Goal: Transaction & Acquisition: Purchase product/service

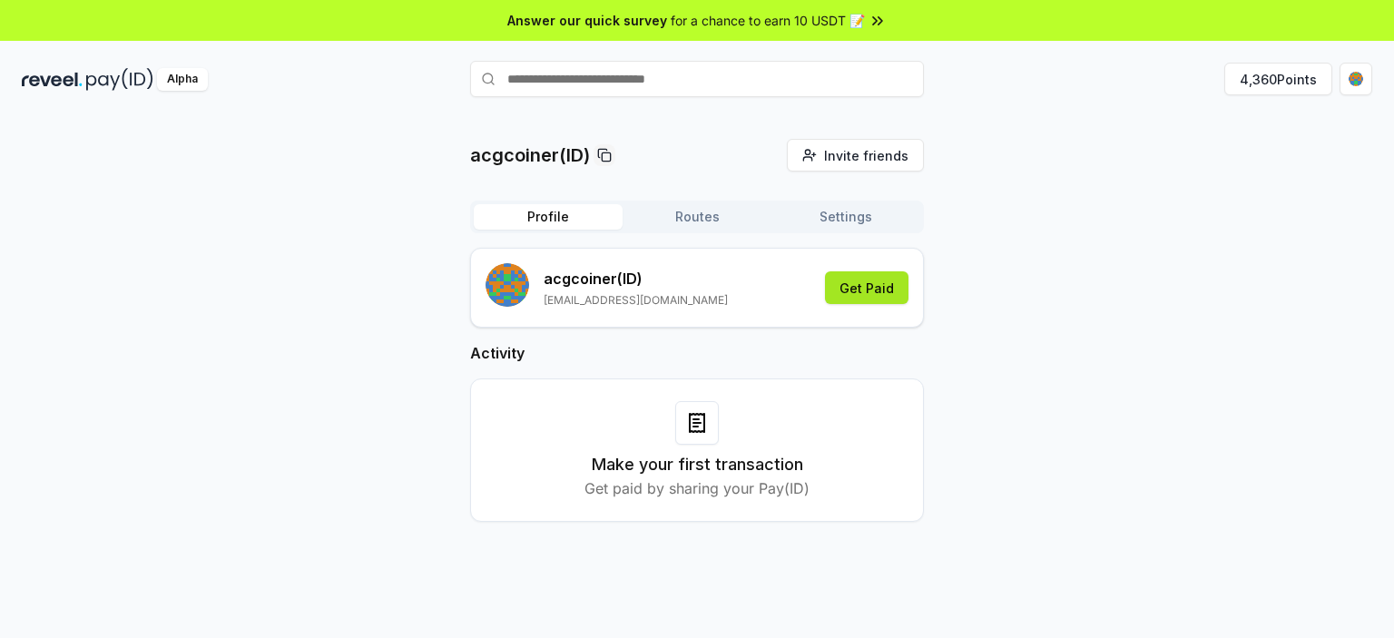
click at [885, 282] on button "Get Paid" at bounding box center [866, 287] width 83 height 33
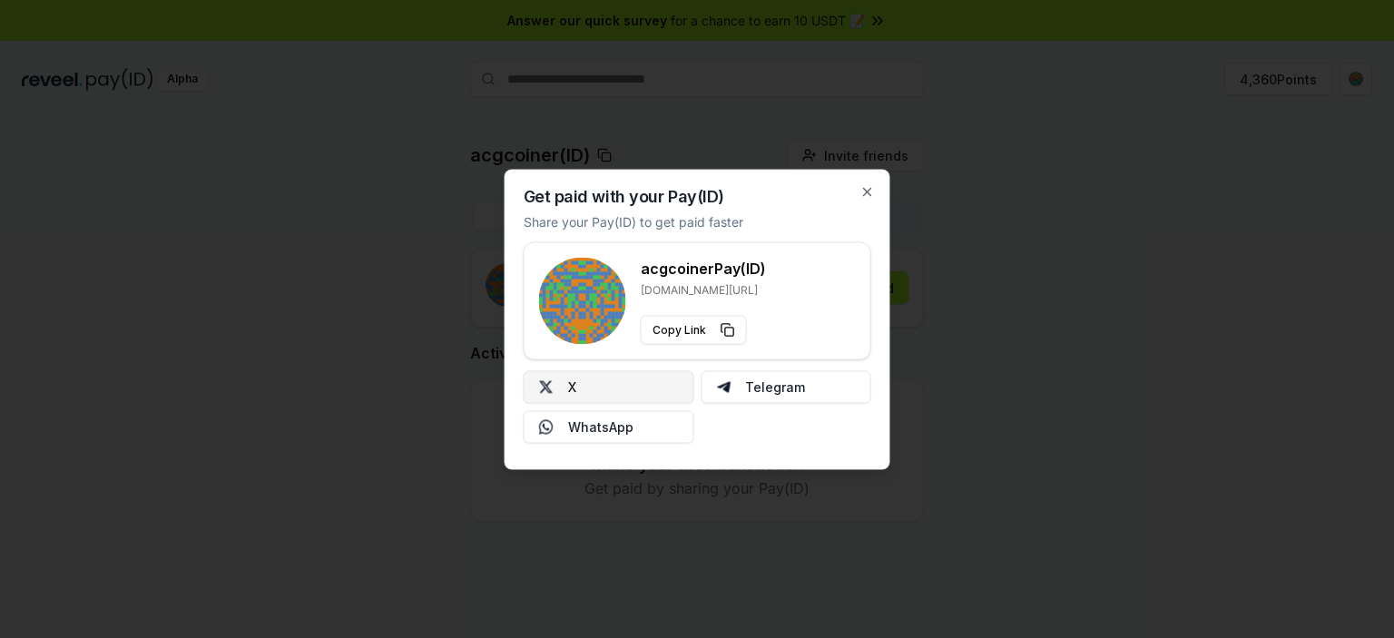
click at [639, 389] on button "X" at bounding box center [608, 386] width 171 height 33
click at [870, 191] on icon "button" at bounding box center [867, 191] width 15 height 15
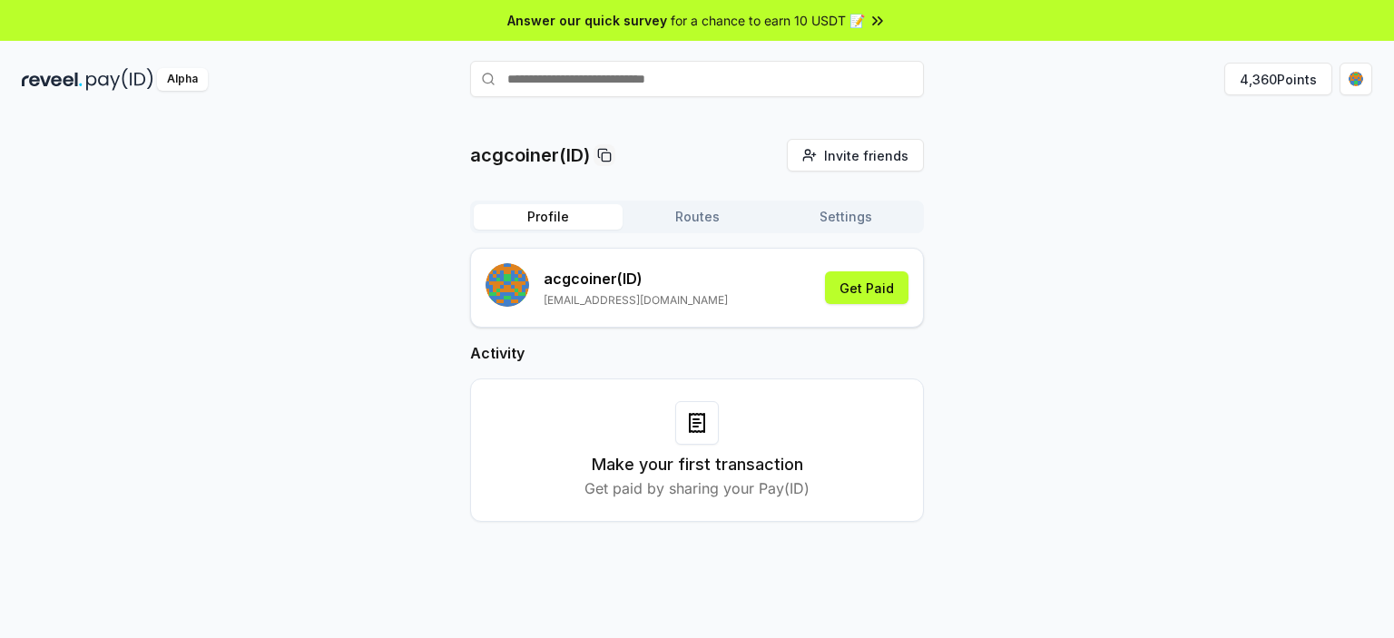
click at [700, 222] on button "Routes" at bounding box center [696, 216] width 149 height 25
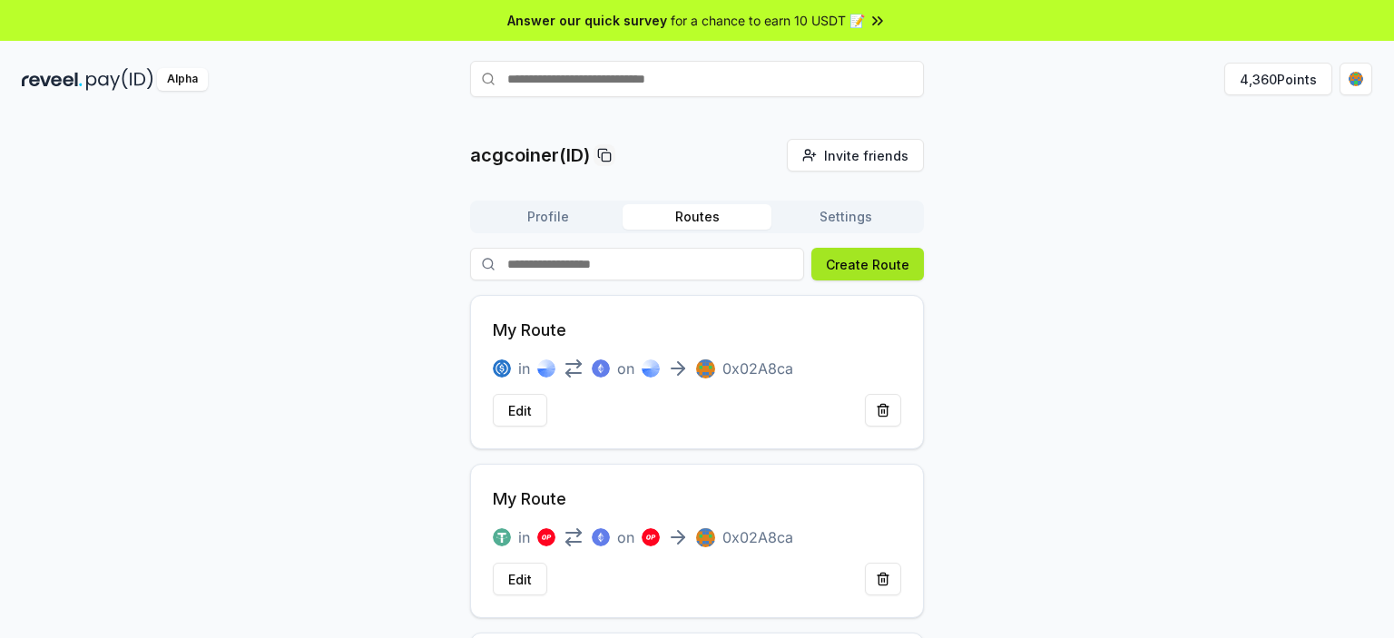
click at [865, 257] on button "Create Route" at bounding box center [867, 264] width 112 height 33
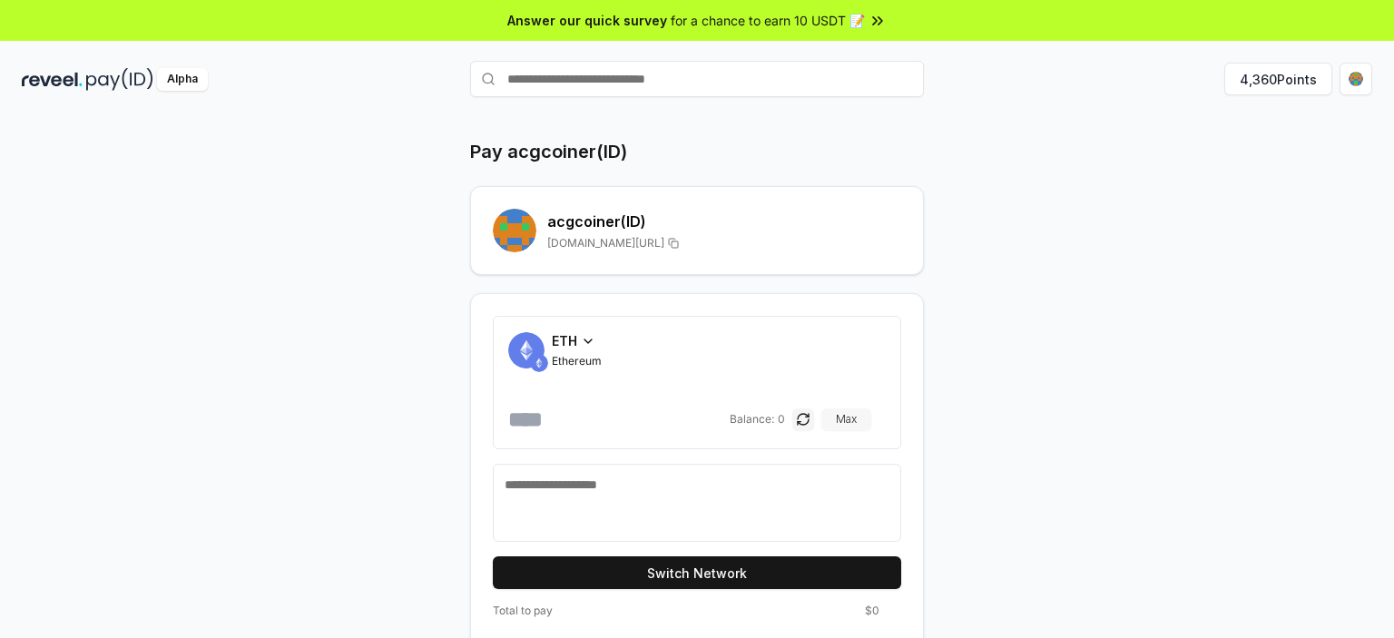
click at [860, 413] on button "Max" at bounding box center [846, 419] width 50 height 22
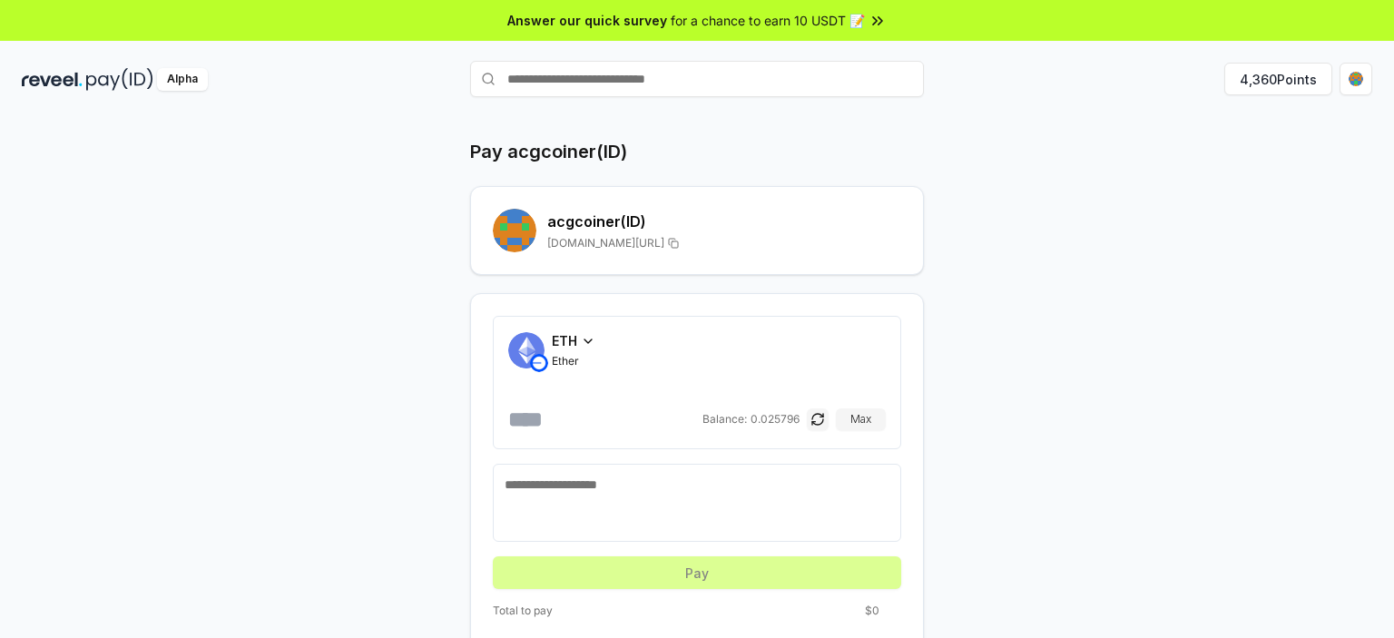
click at [583, 345] on icon at bounding box center [588, 341] width 15 height 15
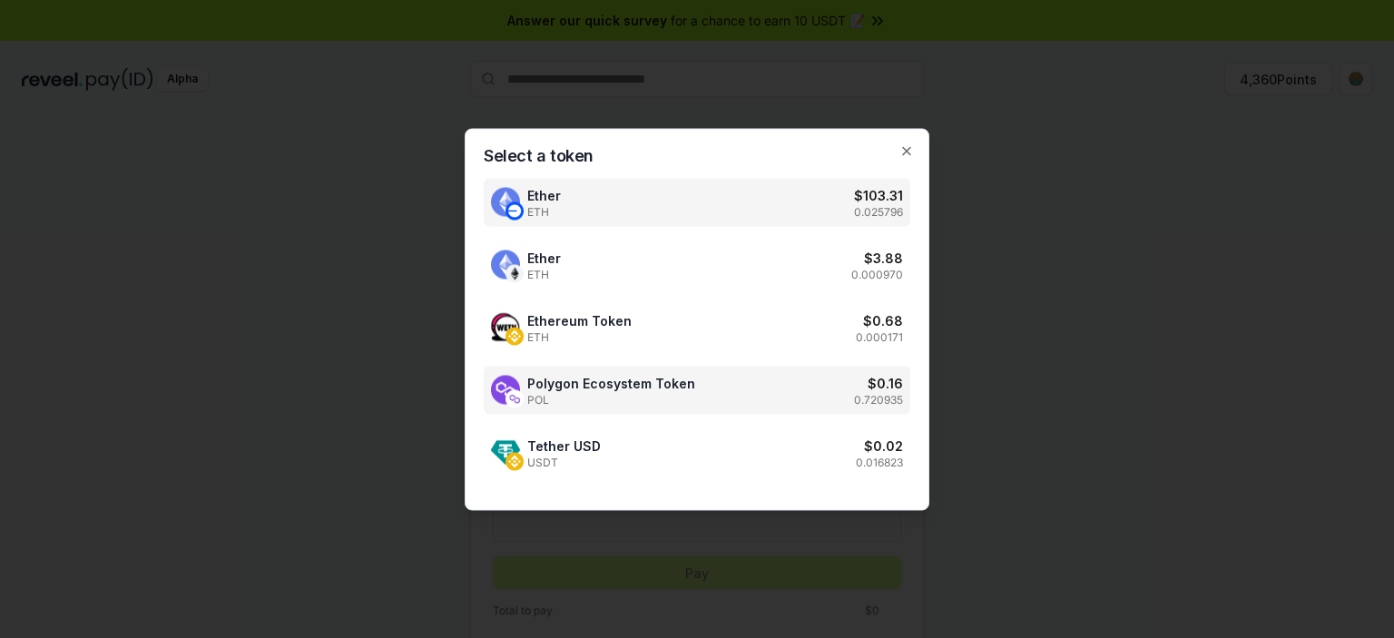
click at [755, 398] on div "Polygon Ecosystem Token POL $ 0.16 0.720935" at bounding box center [697, 390] width 426 height 48
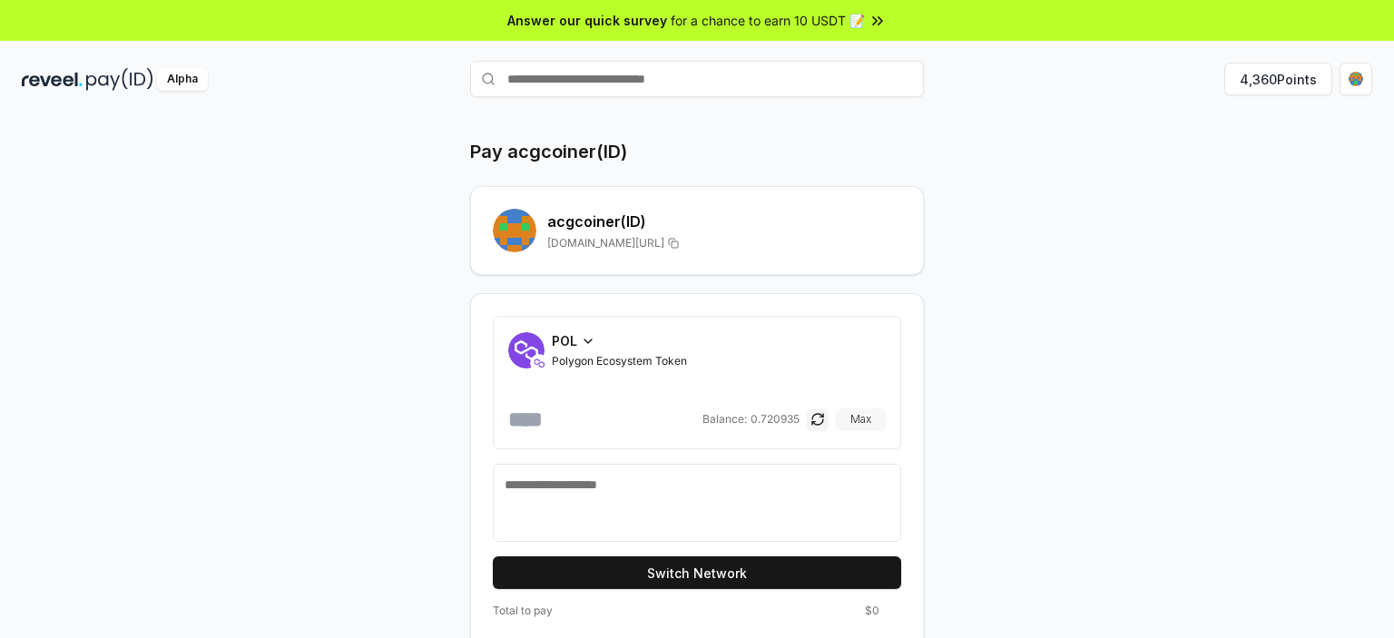
click at [868, 420] on button "Max" at bounding box center [861, 419] width 50 height 22
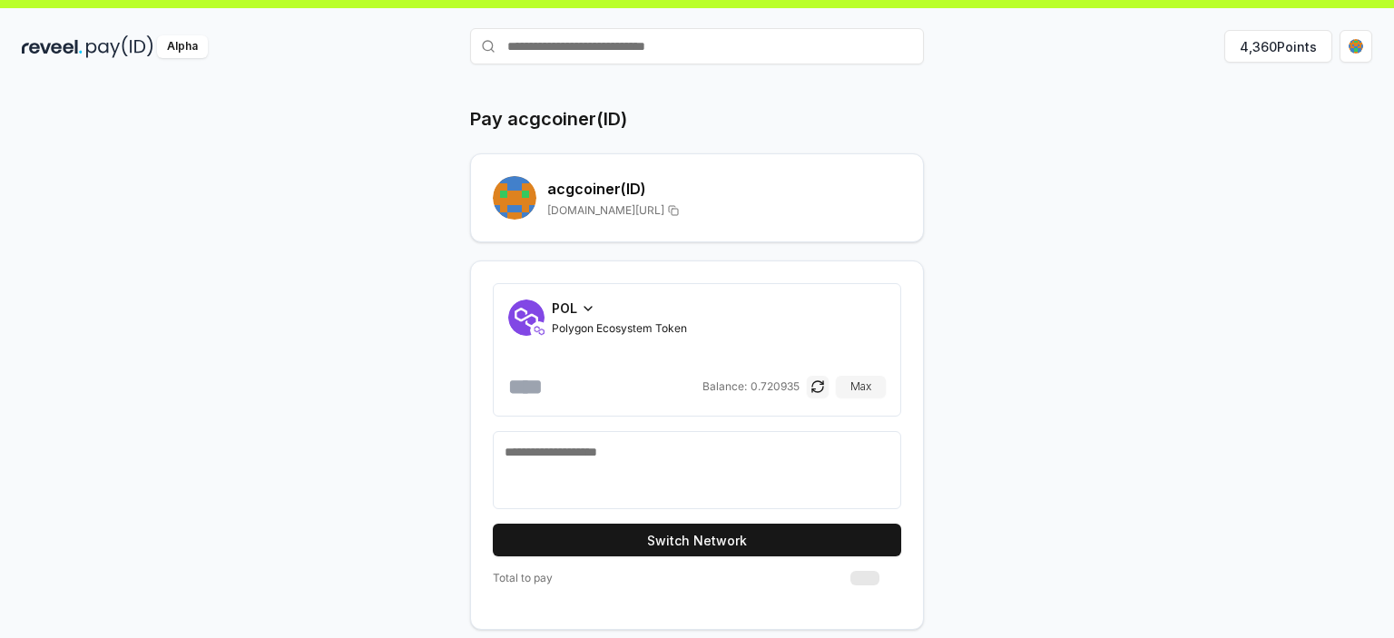
scroll to position [51, 0]
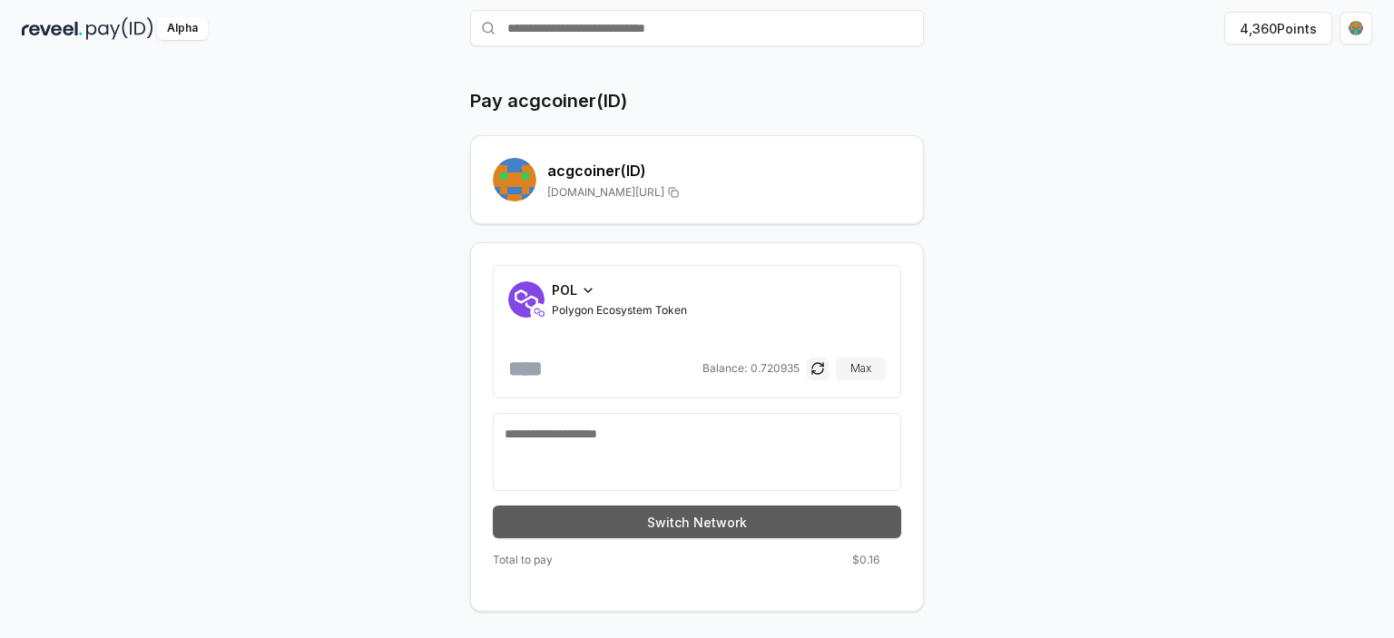
click at [698, 519] on button "Switch Network" at bounding box center [697, 521] width 408 height 33
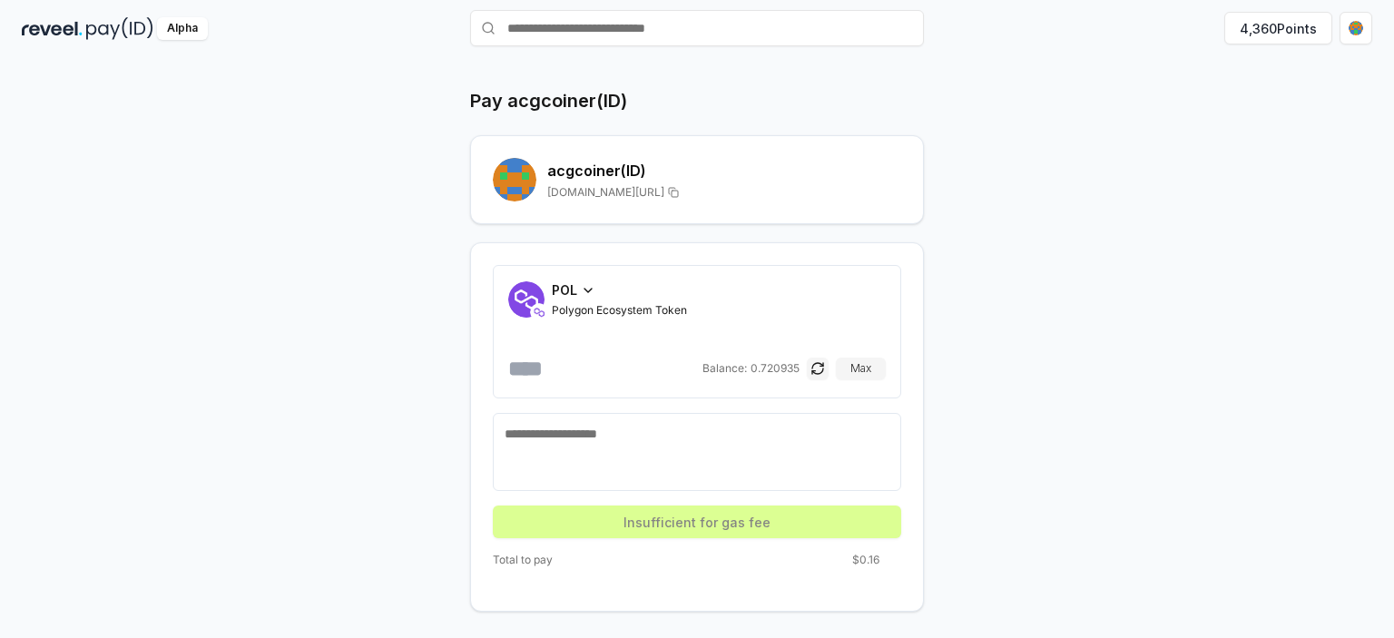
click at [522, 366] on input "**********" at bounding box center [603, 368] width 191 height 29
drag, startPoint x: 531, startPoint y: 369, endPoint x: 1038, endPoint y: 409, distance: 508.7
click at [1038, 409] on div "**********" at bounding box center [696, 349] width 1089 height 523
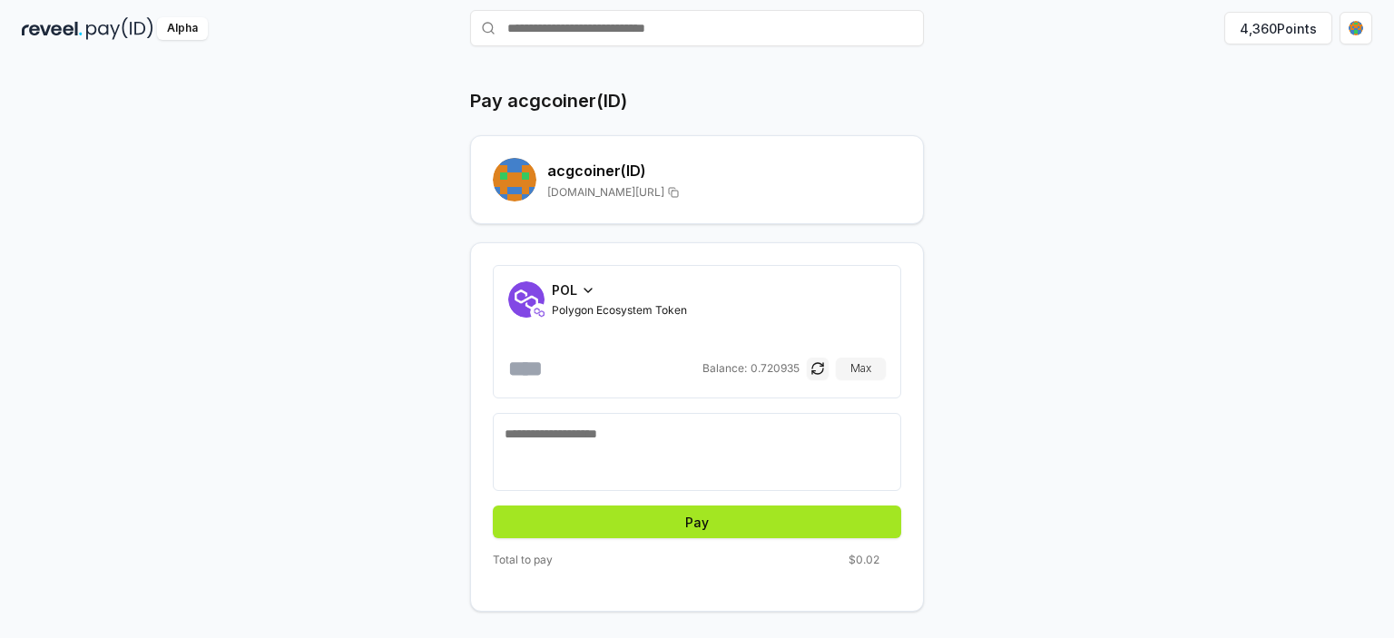
click at [700, 518] on button "Pay" at bounding box center [697, 521] width 408 height 33
click at [792, 522] on button "Pay" at bounding box center [697, 521] width 408 height 33
click at [540, 369] on input "***" at bounding box center [603, 368] width 191 height 29
click at [585, 283] on icon at bounding box center [588, 290] width 15 height 15
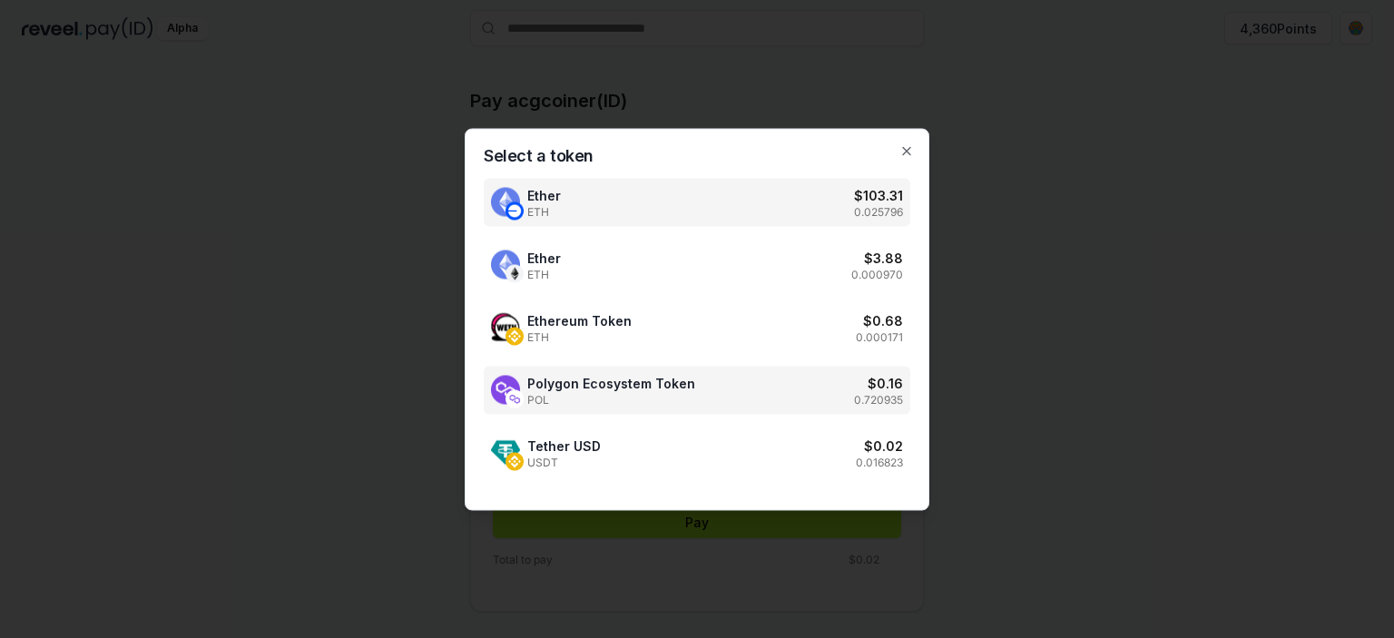
click at [835, 216] on div "Ether ETH $ 103.31 0.025796" at bounding box center [697, 202] width 426 height 48
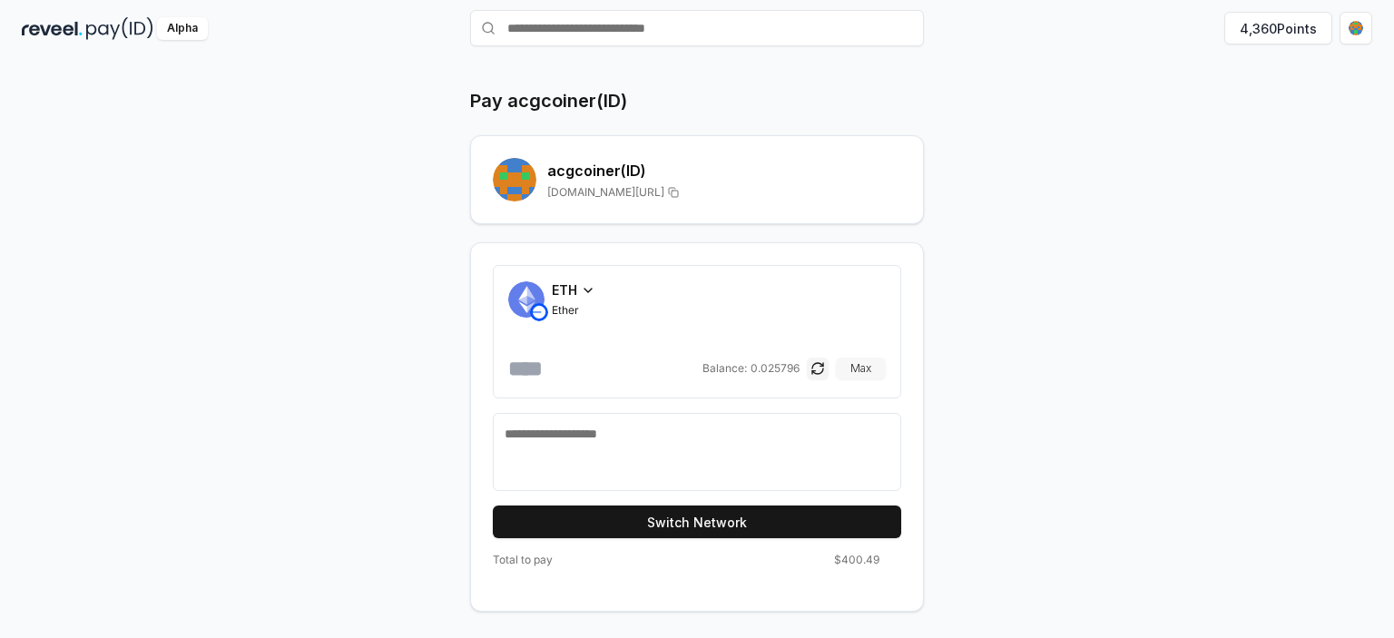
click at [855, 362] on button "Max" at bounding box center [861, 368] width 50 height 22
drag, startPoint x: 560, startPoint y: 368, endPoint x: 991, endPoint y: 413, distance: 433.2
click at [991, 413] on div "**********" at bounding box center [696, 349] width 1089 height 523
click at [686, 449] on textarea at bounding box center [696, 452] width 385 height 54
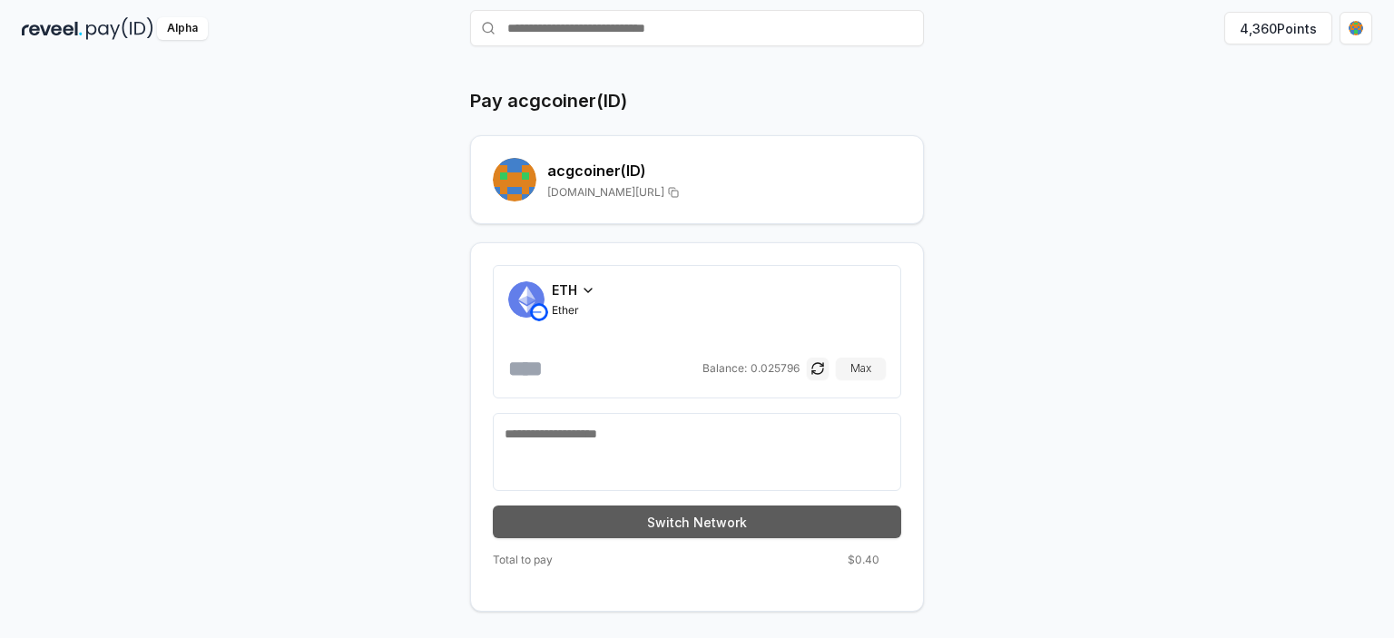
click at [582, 510] on button "Switch Network" at bounding box center [697, 521] width 408 height 33
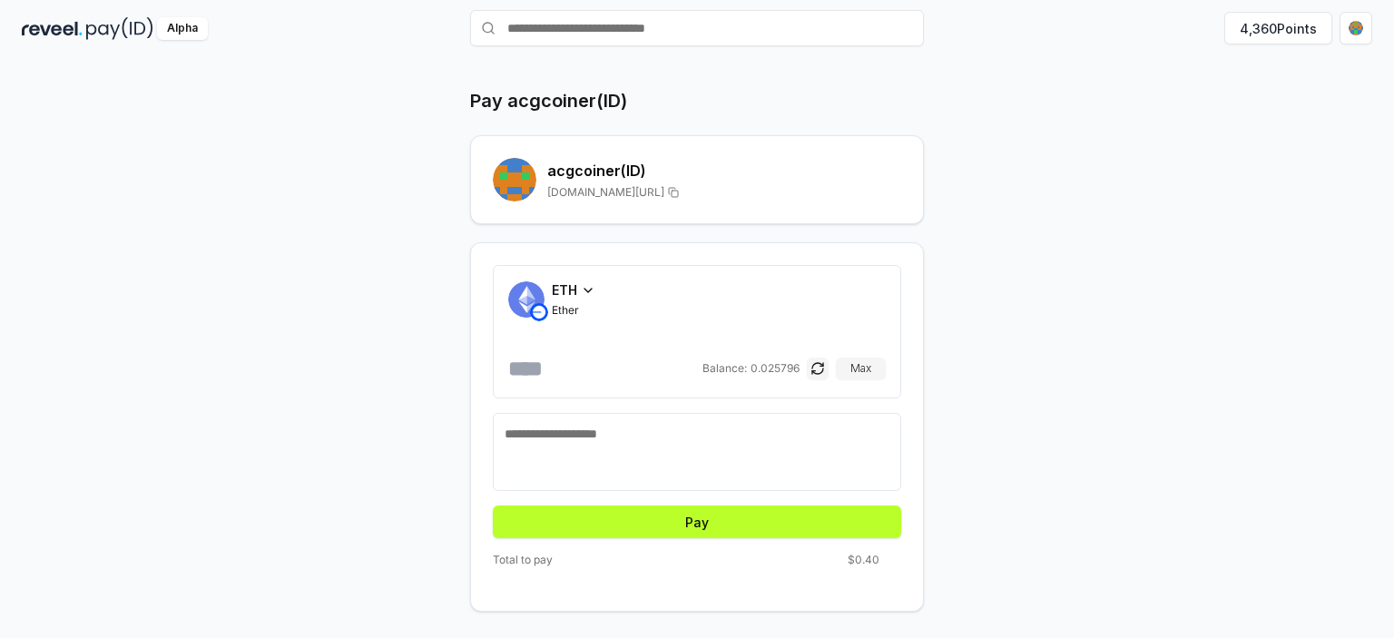
click at [716, 521] on button "Pay" at bounding box center [697, 521] width 408 height 33
click at [863, 283] on div "ETH Ether" at bounding box center [696, 298] width 377 height 37
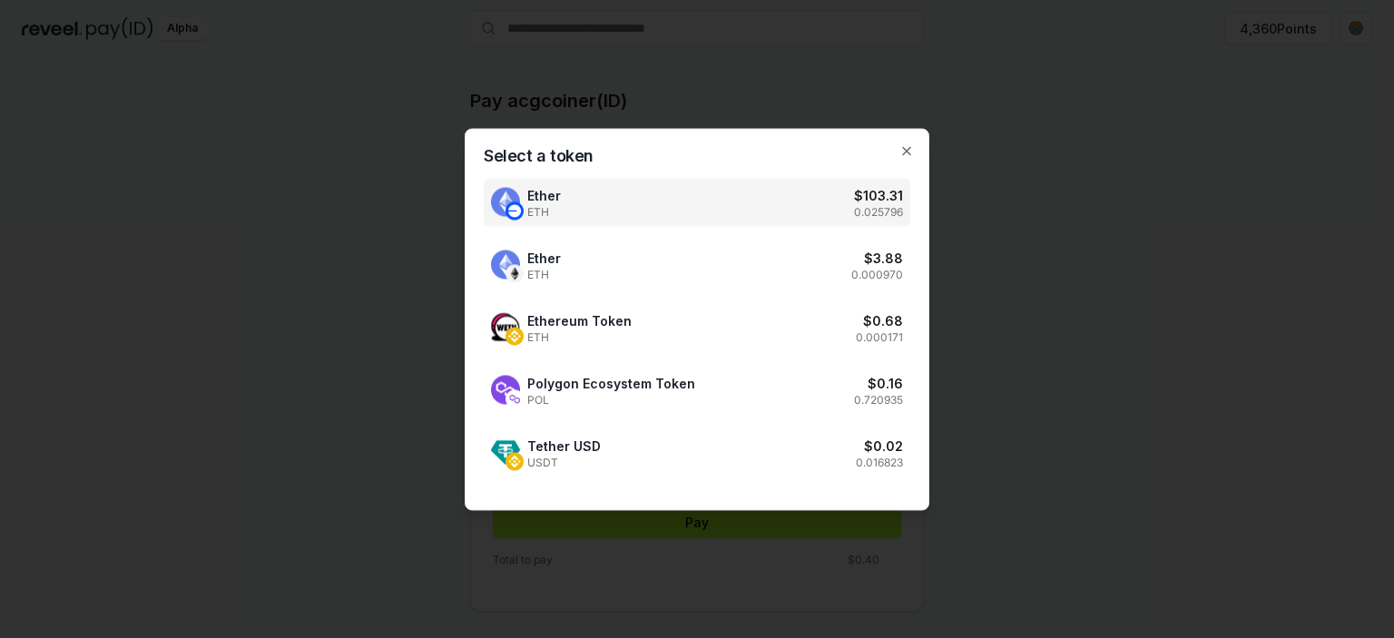
click at [878, 191] on h3 "$ 103.31" at bounding box center [878, 194] width 49 height 19
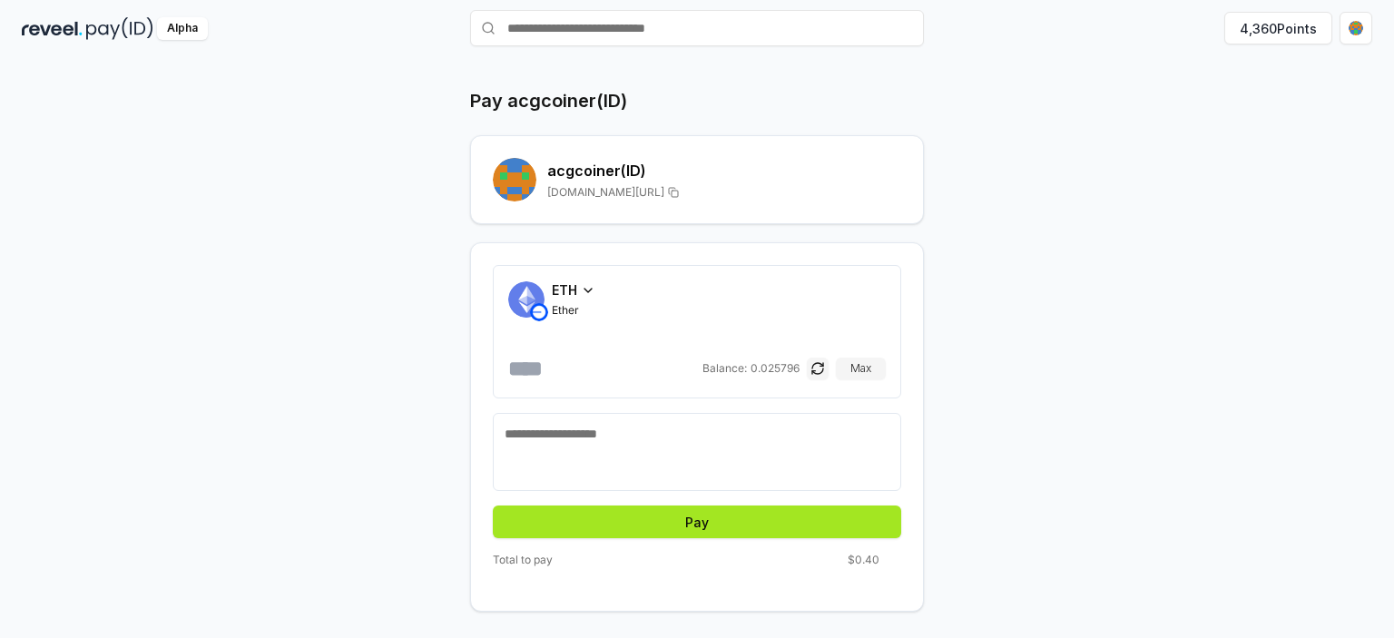
click at [654, 507] on button "Pay" at bounding box center [697, 521] width 408 height 33
click at [565, 362] on input "******" at bounding box center [603, 368] width 191 height 29
type input "*****"
click at [720, 523] on button "Pay" at bounding box center [697, 521] width 408 height 33
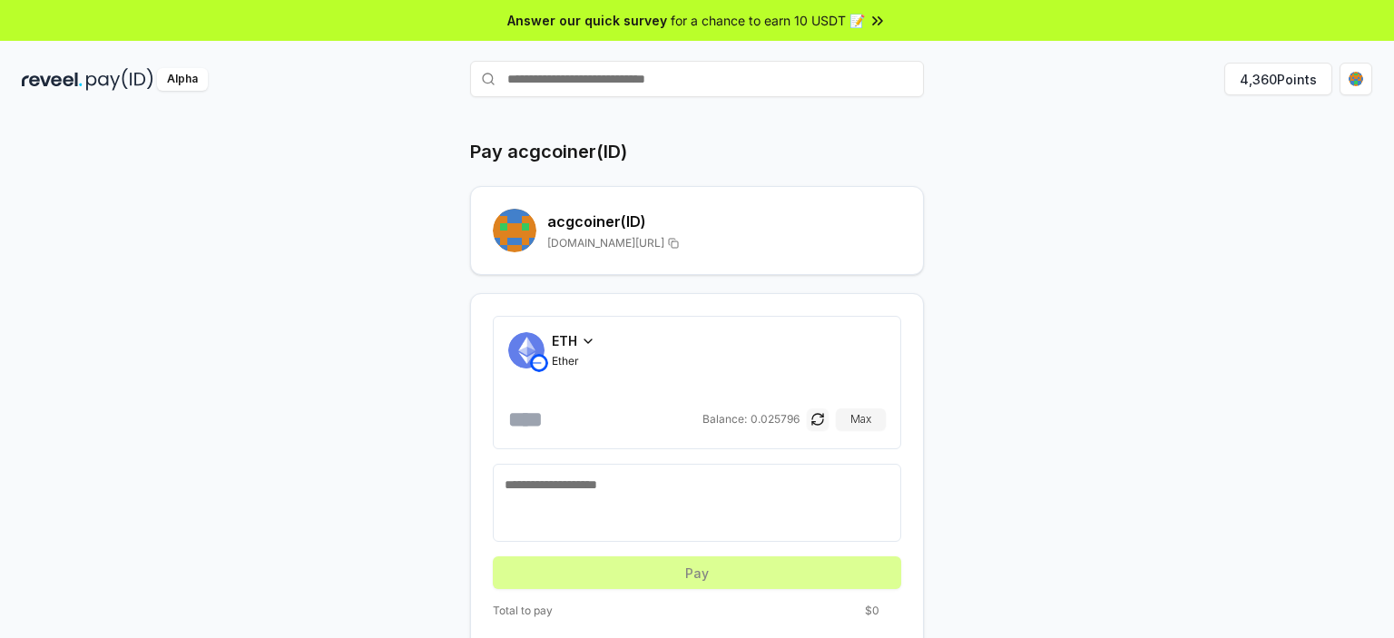
click at [817, 416] on button "button" at bounding box center [818, 419] width 22 height 22
click at [849, 416] on button "Max" at bounding box center [861, 419] width 50 height 22
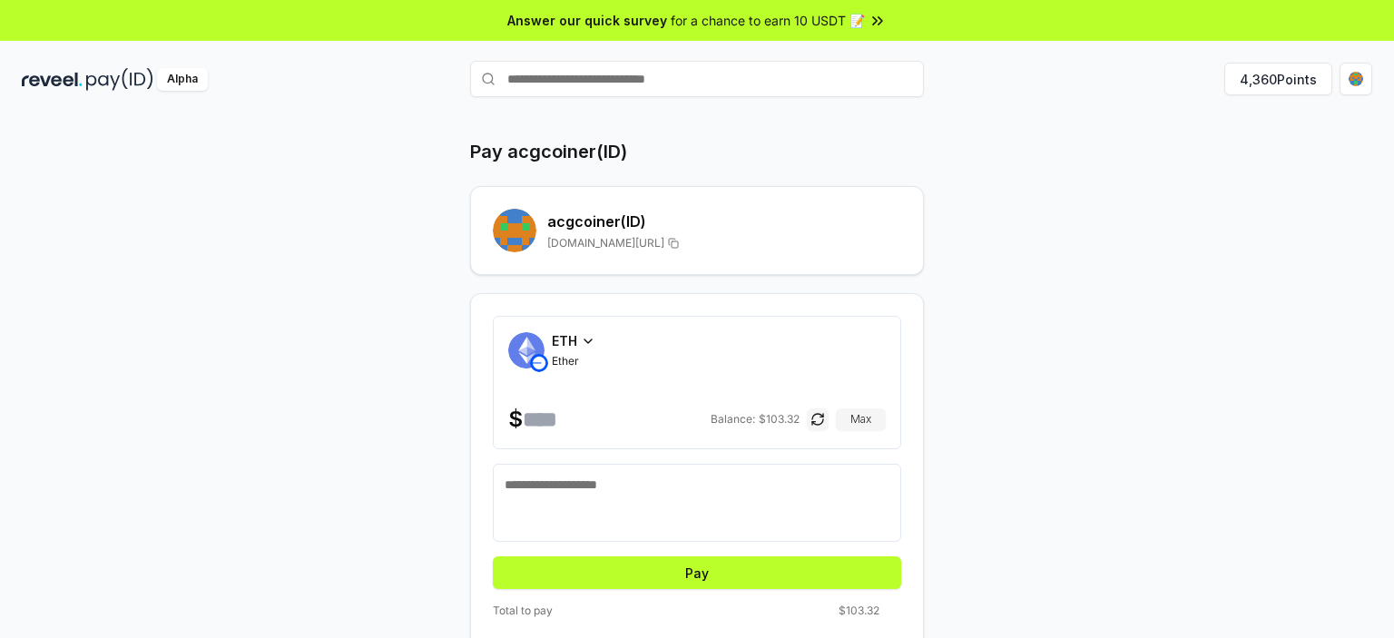
scroll to position [0, 33]
drag, startPoint x: 529, startPoint y: 417, endPoint x: 722, endPoint y: 421, distance: 193.3
click at [722, 421] on div "**********" at bounding box center [696, 419] width 377 height 29
type input "*"
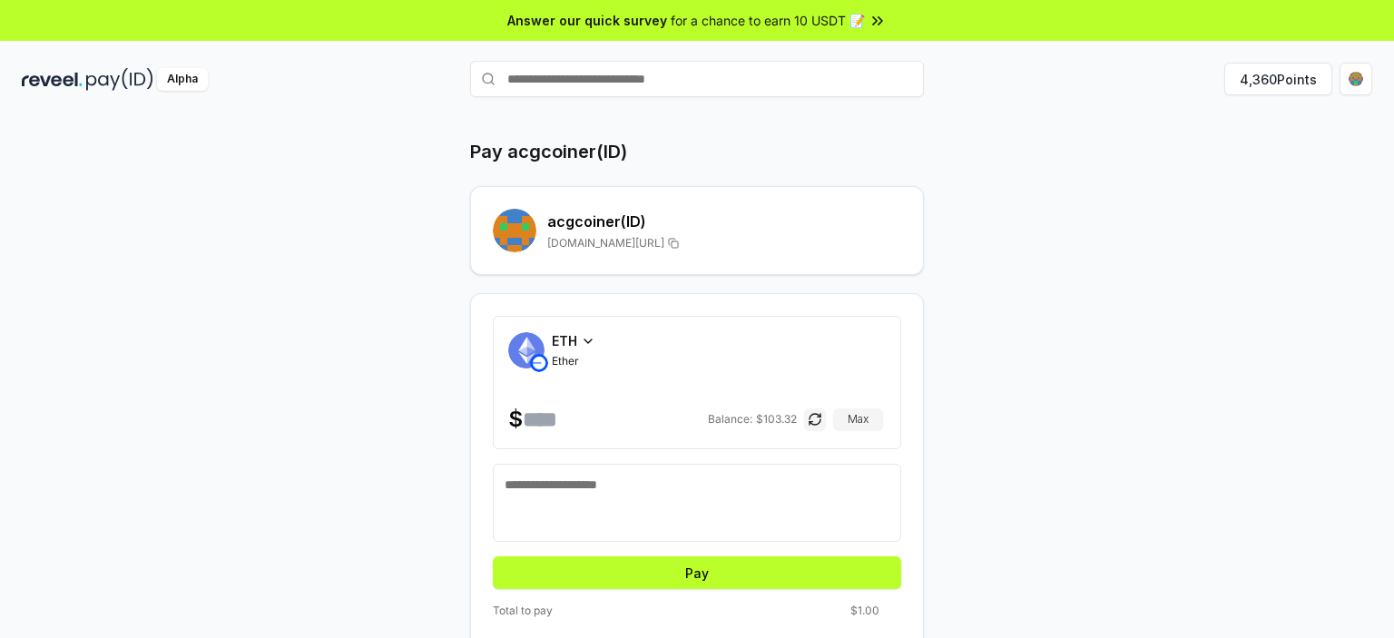
click at [963, 460] on div "Pay acgcoiner(ID) acgcoiner (ID) reveel.id/pay/acgcoiner ETH Ether $ * Balance:…" at bounding box center [696, 400] width 1089 height 523
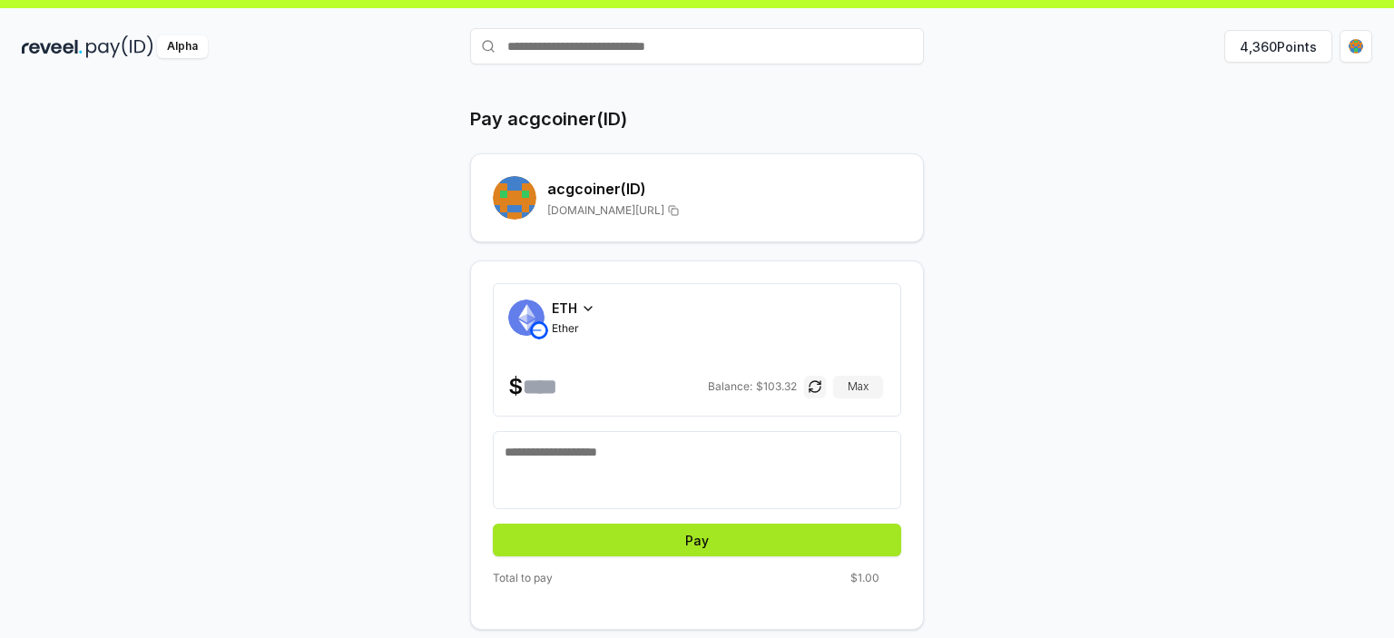
scroll to position [51, 0]
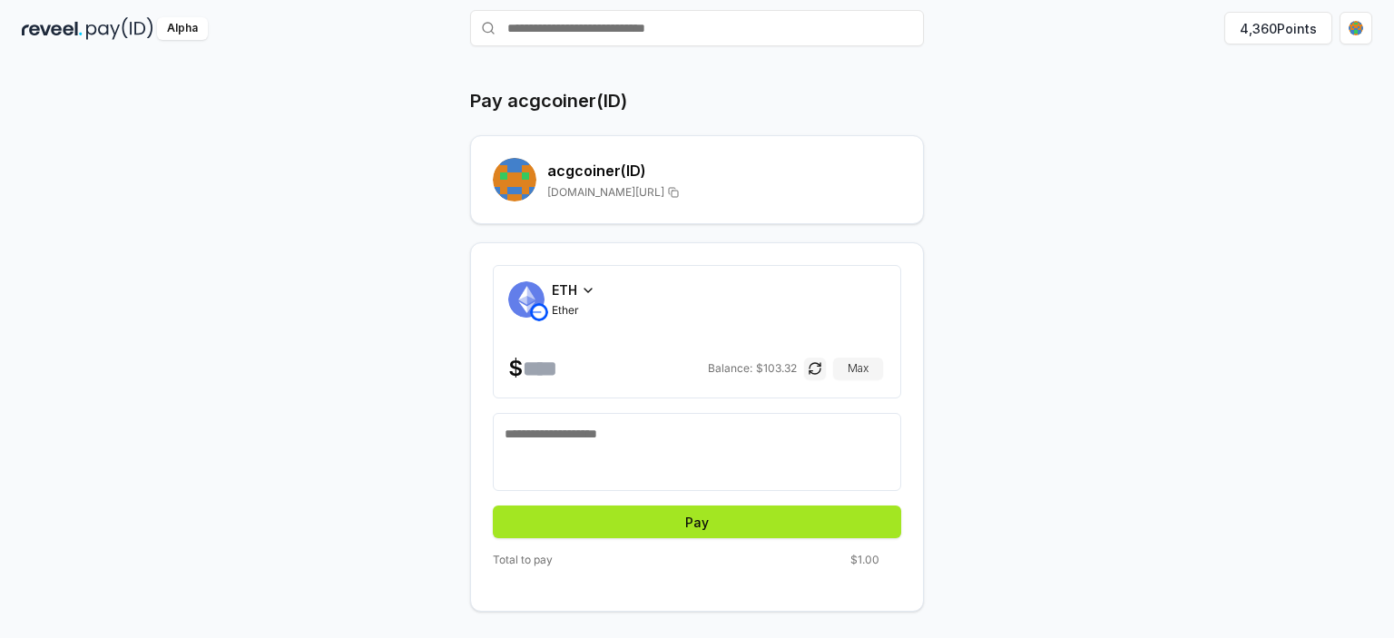
click at [745, 514] on button "Pay" at bounding box center [697, 521] width 408 height 33
click at [677, 440] on textarea at bounding box center [696, 452] width 385 height 54
click at [735, 525] on button "Pay" at bounding box center [697, 521] width 408 height 33
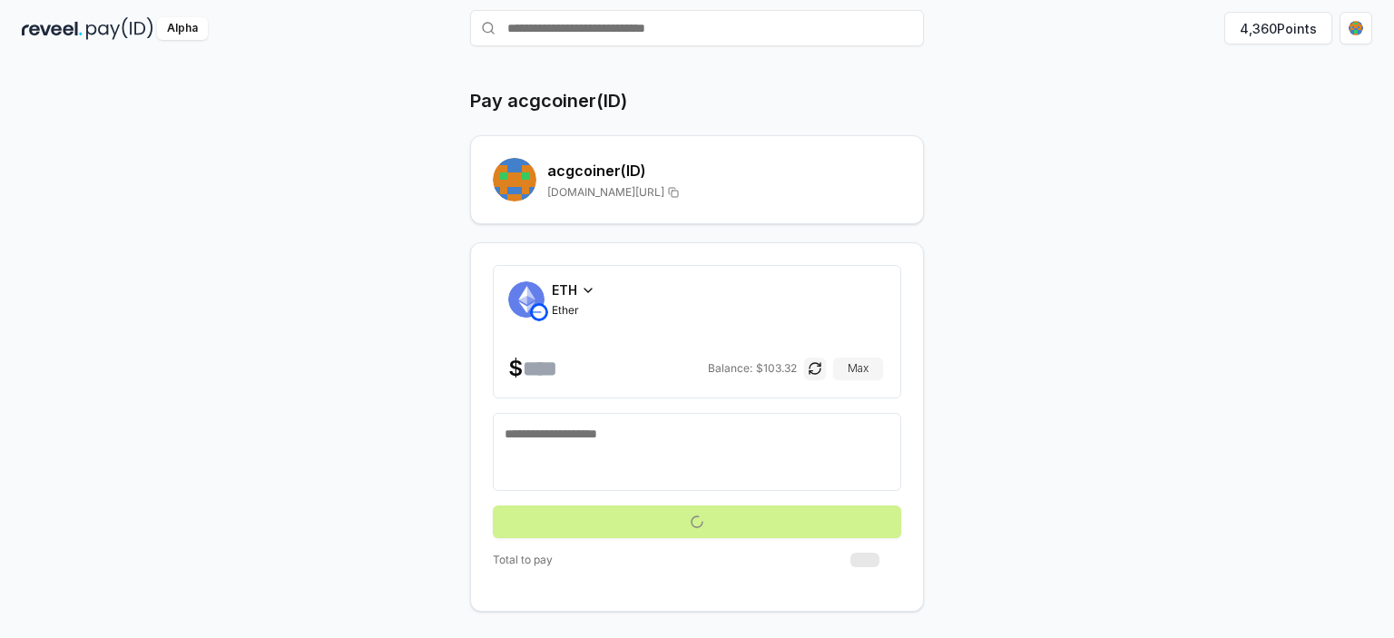
click at [735, 525] on button "submit" at bounding box center [697, 521] width 408 height 33
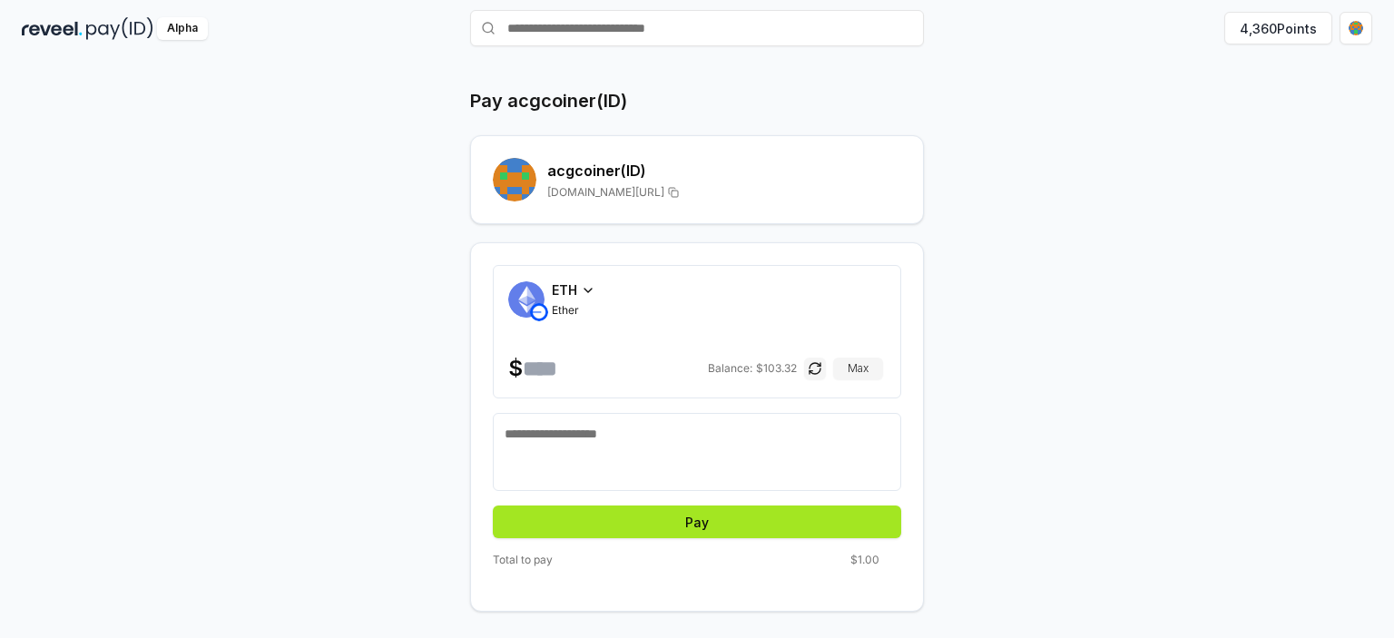
click at [735, 525] on button "Pay" at bounding box center [697, 521] width 408 height 33
click at [770, 465] on textarea at bounding box center [696, 452] width 385 height 54
click at [716, 286] on div "ETH Ether" at bounding box center [696, 298] width 377 height 37
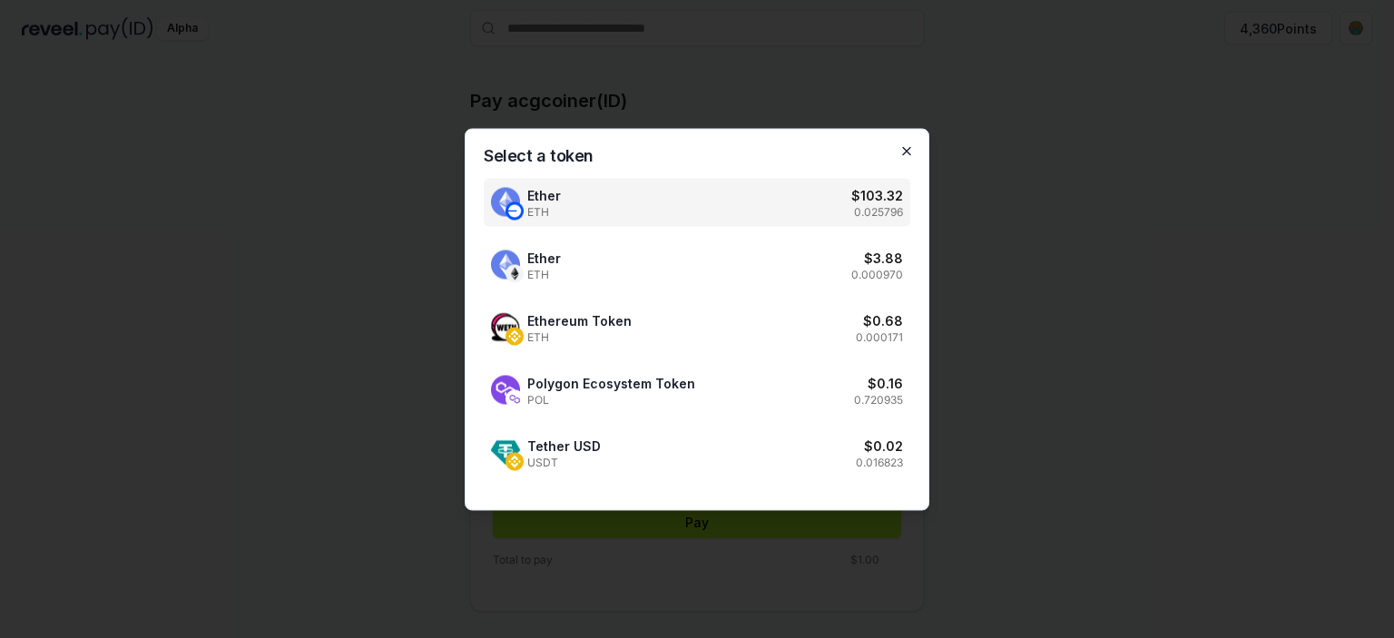
click at [910, 147] on icon "button" at bounding box center [906, 150] width 15 height 15
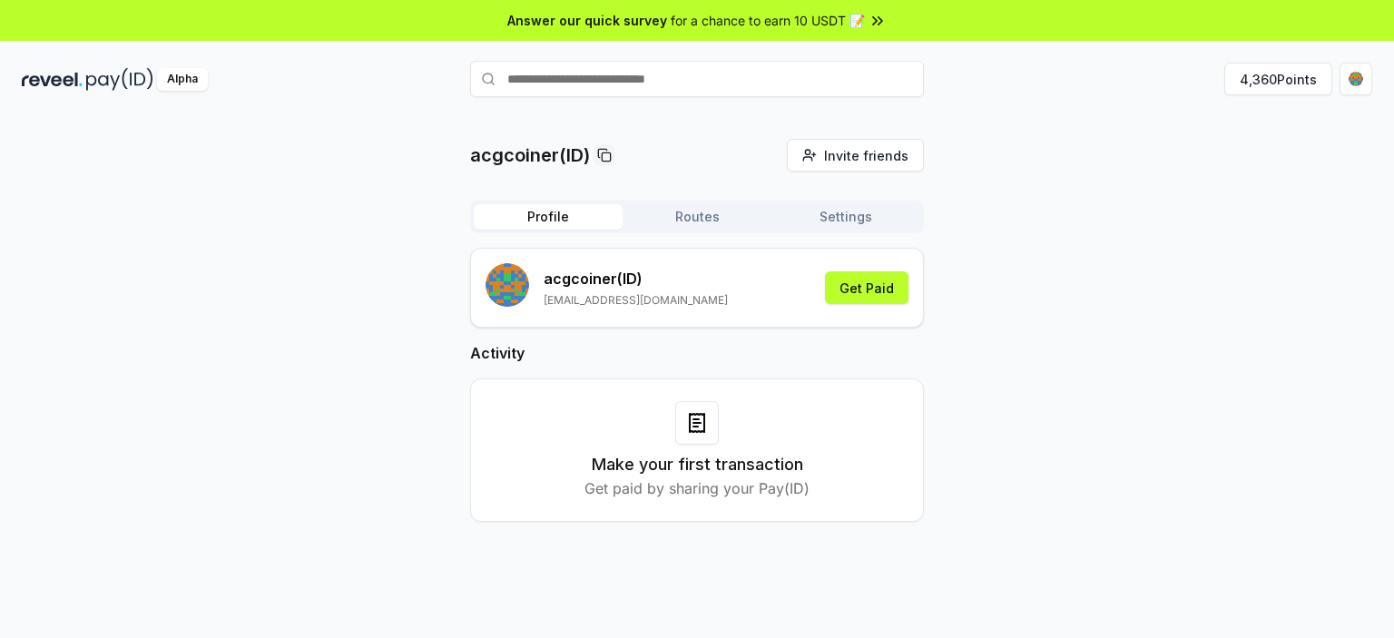
click at [672, 226] on button "Routes" at bounding box center [696, 216] width 149 height 25
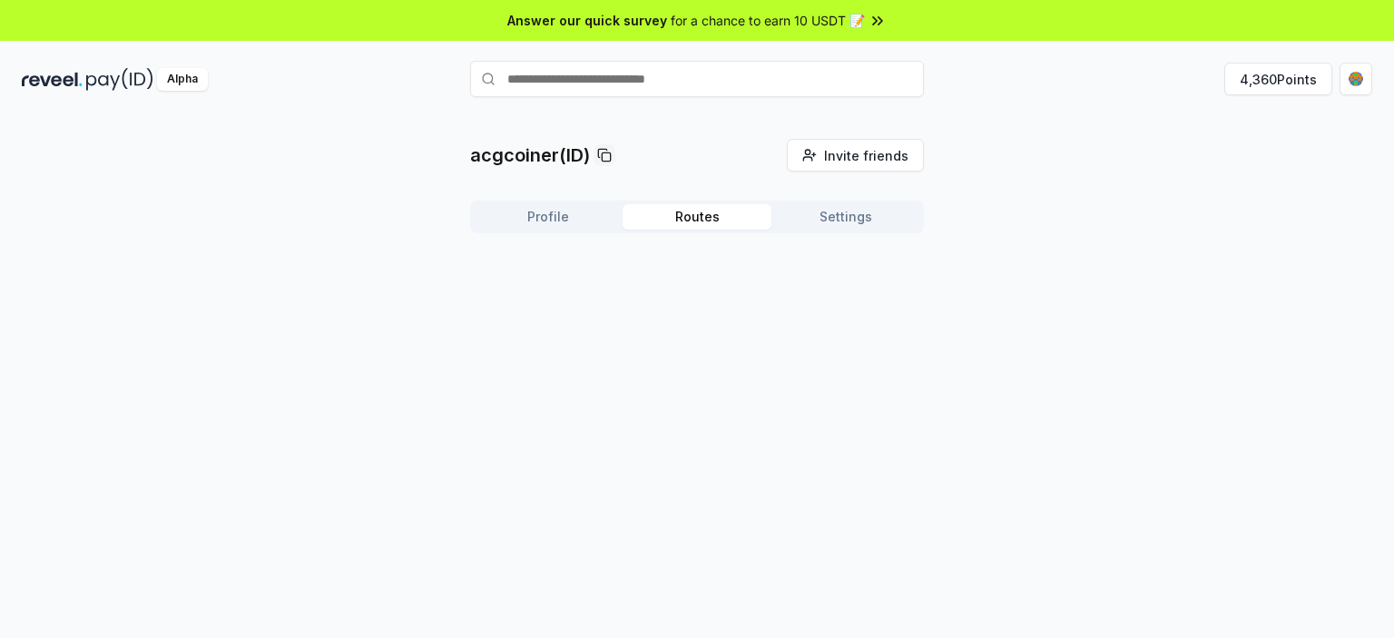
click at [804, 215] on button "Settings" at bounding box center [845, 216] width 149 height 25
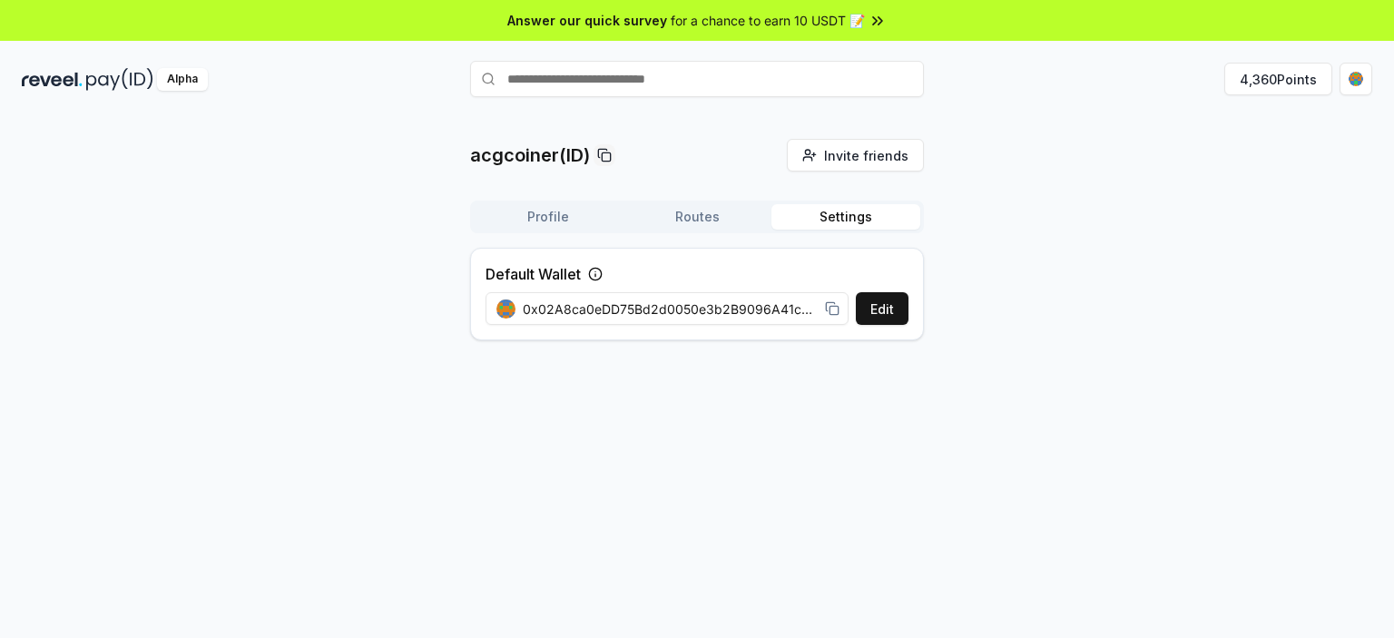
click at [555, 217] on button "Profile" at bounding box center [548, 216] width 149 height 25
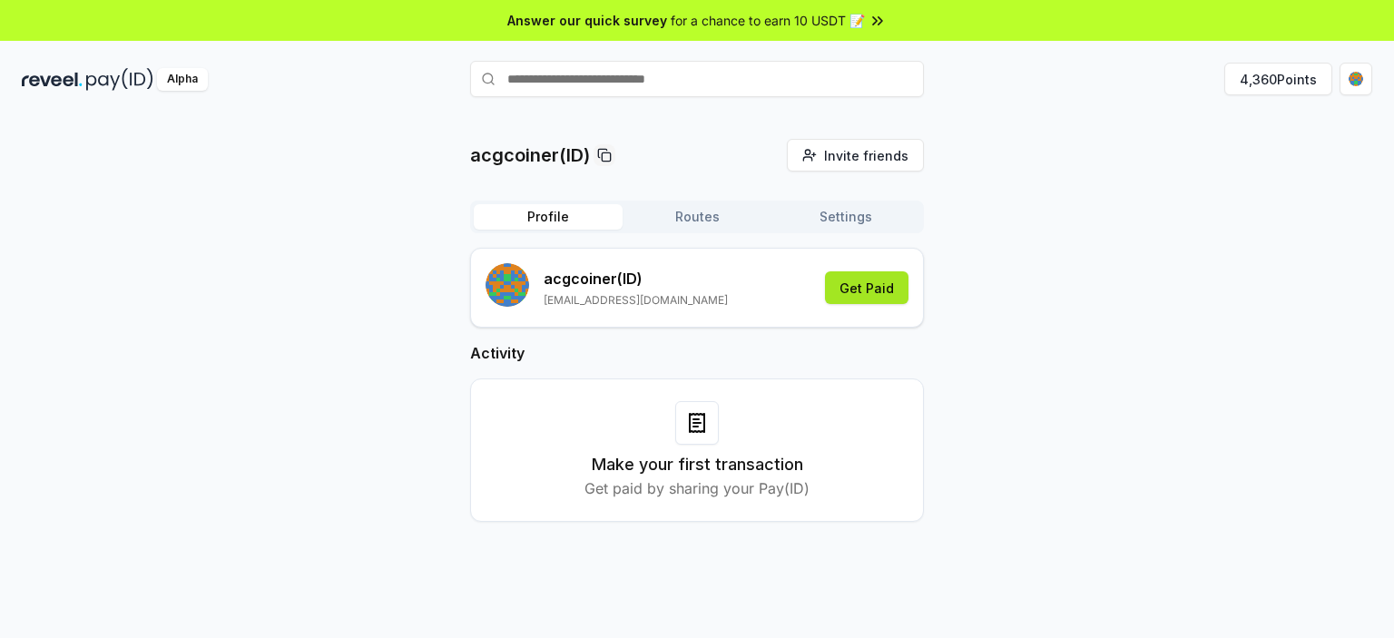
click at [867, 282] on button "Get Paid" at bounding box center [866, 287] width 83 height 33
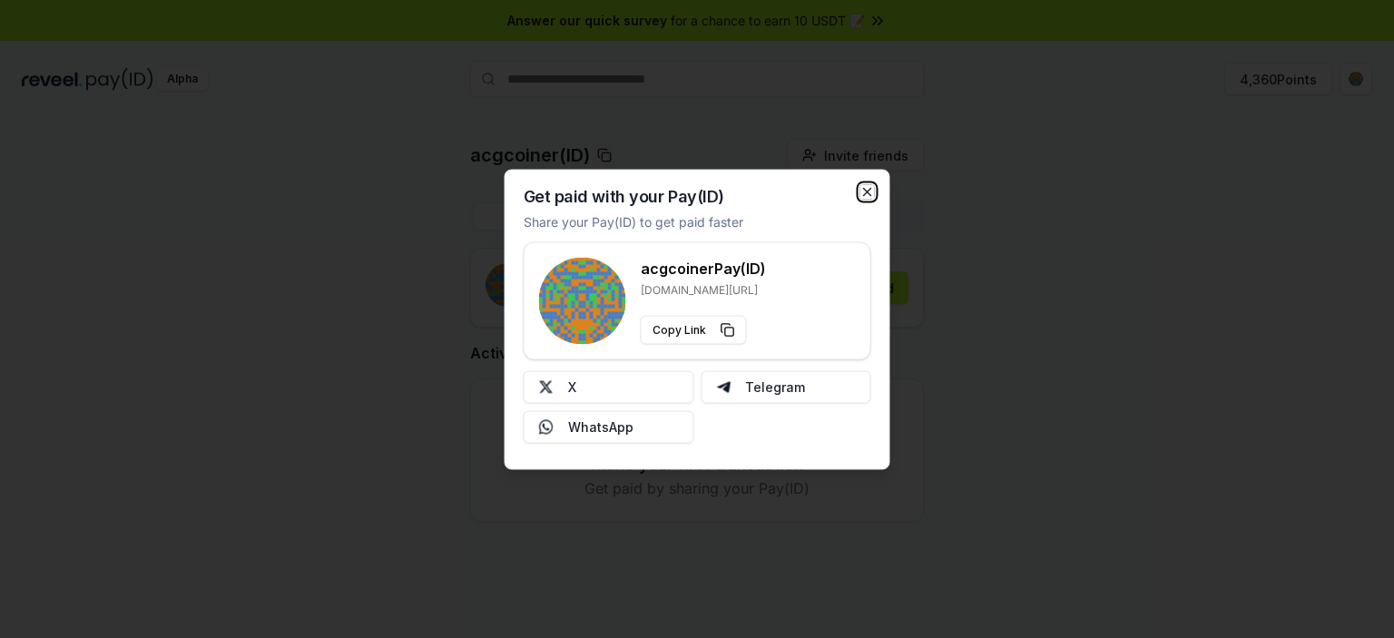
click at [866, 191] on icon "button" at bounding box center [867, 191] width 15 height 15
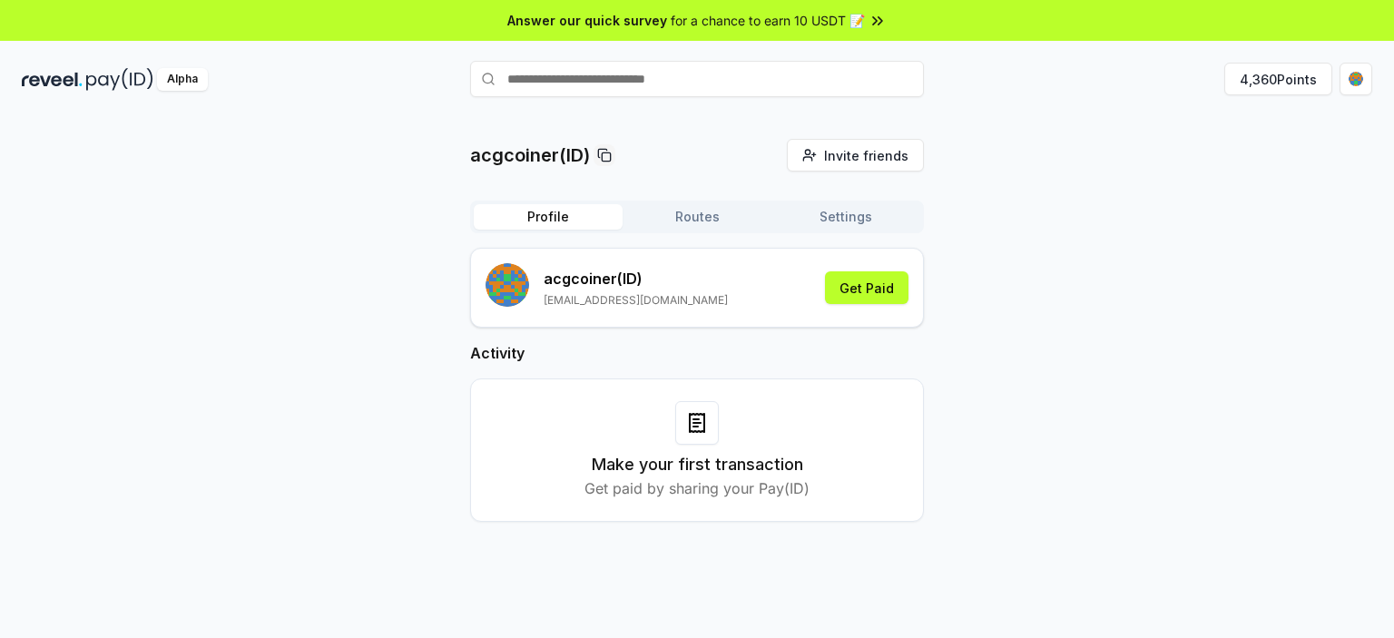
click at [621, 77] on input "text" at bounding box center [697, 79] width 454 height 36
paste input "**********"
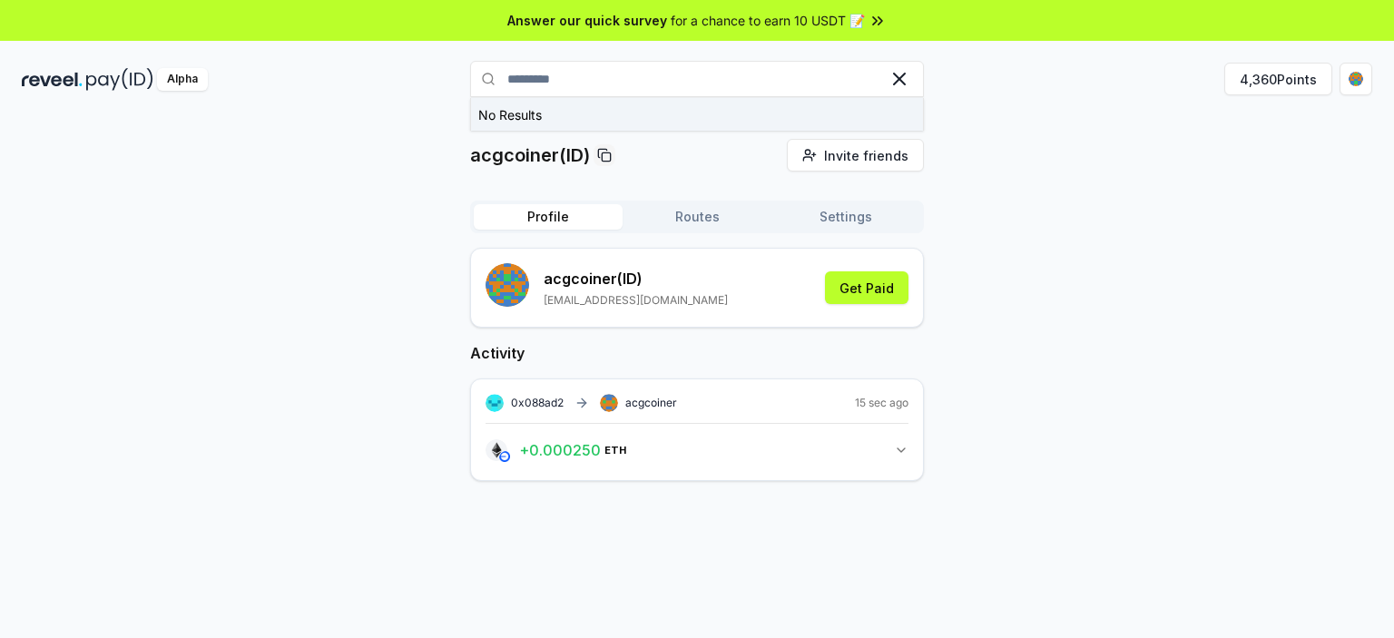
paste input "****"
type input "**********"
click at [711, 121] on button "No Results" at bounding box center [697, 114] width 454 height 33
click at [988, 120] on div "acgcoiner(ID) Invite friends Invite Profile Routes Settings acgcoiner (ID) [EMA…" at bounding box center [697, 396] width 1394 height 587
click at [493, 73] on icon at bounding box center [488, 79] width 15 height 15
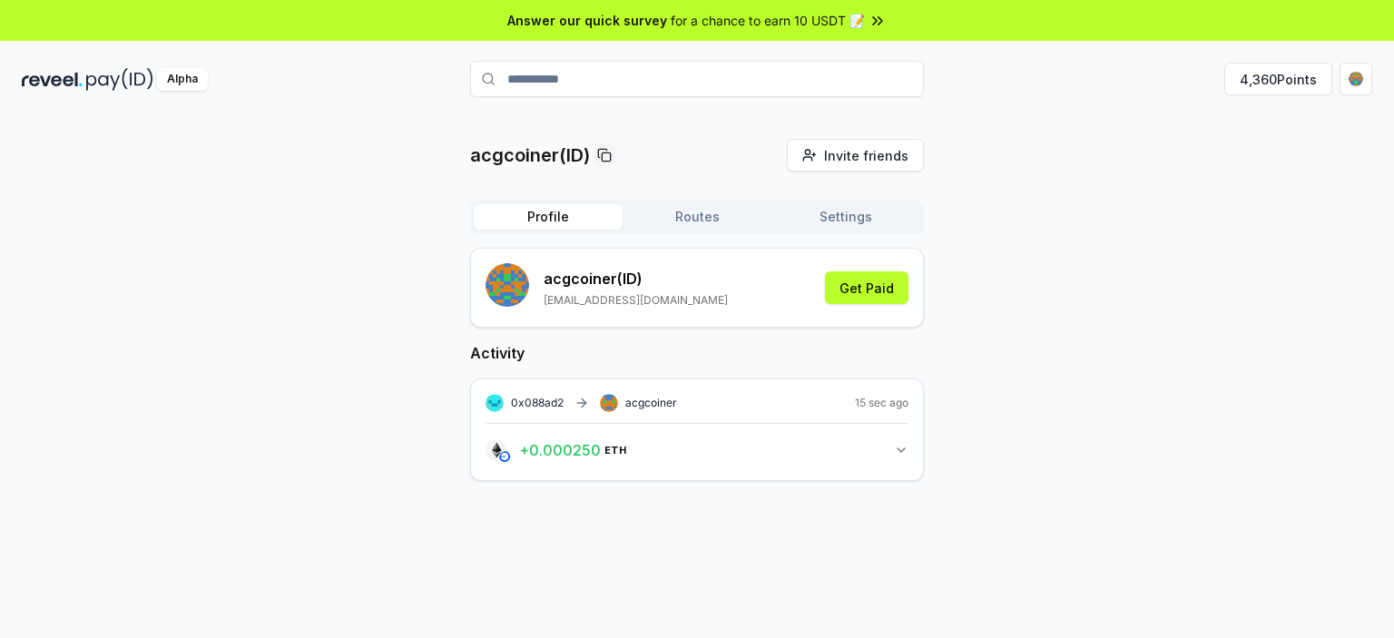
click at [486, 76] on icon at bounding box center [488, 79] width 15 height 15
click at [837, 153] on span "Invite friends" at bounding box center [866, 155] width 84 height 19
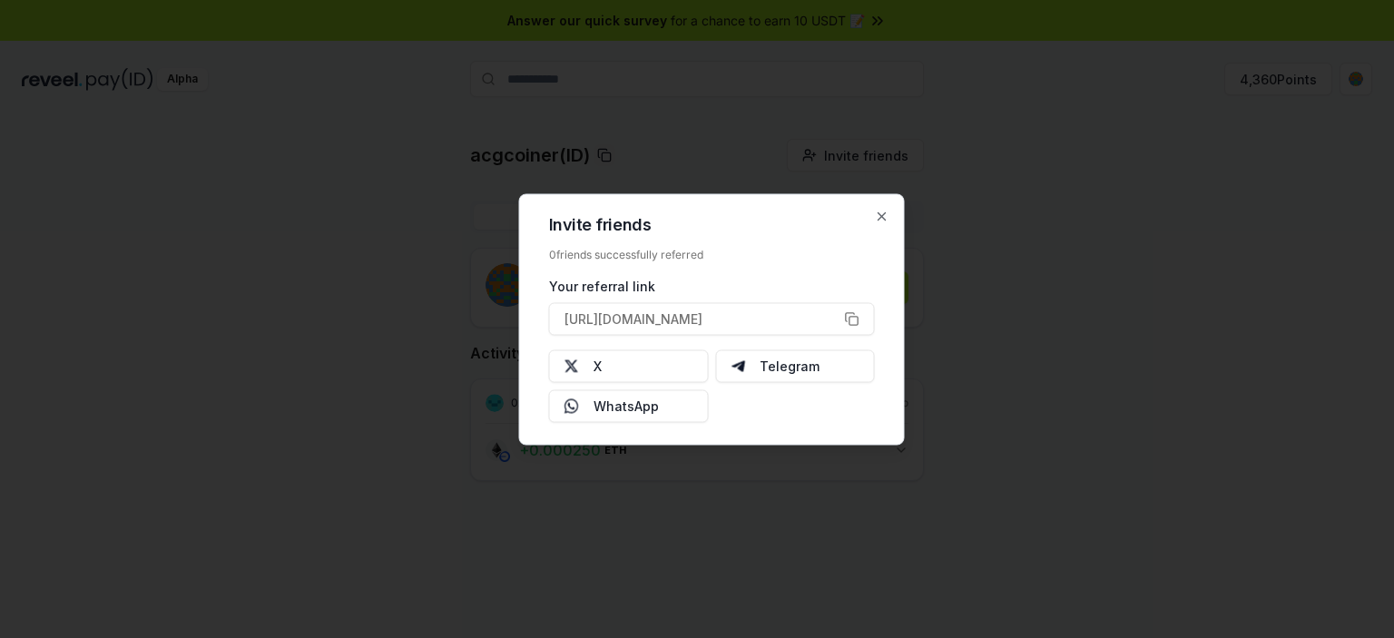
drag, startPoint x: 686, startPoint y: 318, endPoint x: 858, endPoint y: 249, distance: 185.3
click at [849, 249] on div "0 friends successfully referred Your referral link [URL][DOMAIN_NAME]" at bounding box center [712, 291] width 326 height 88
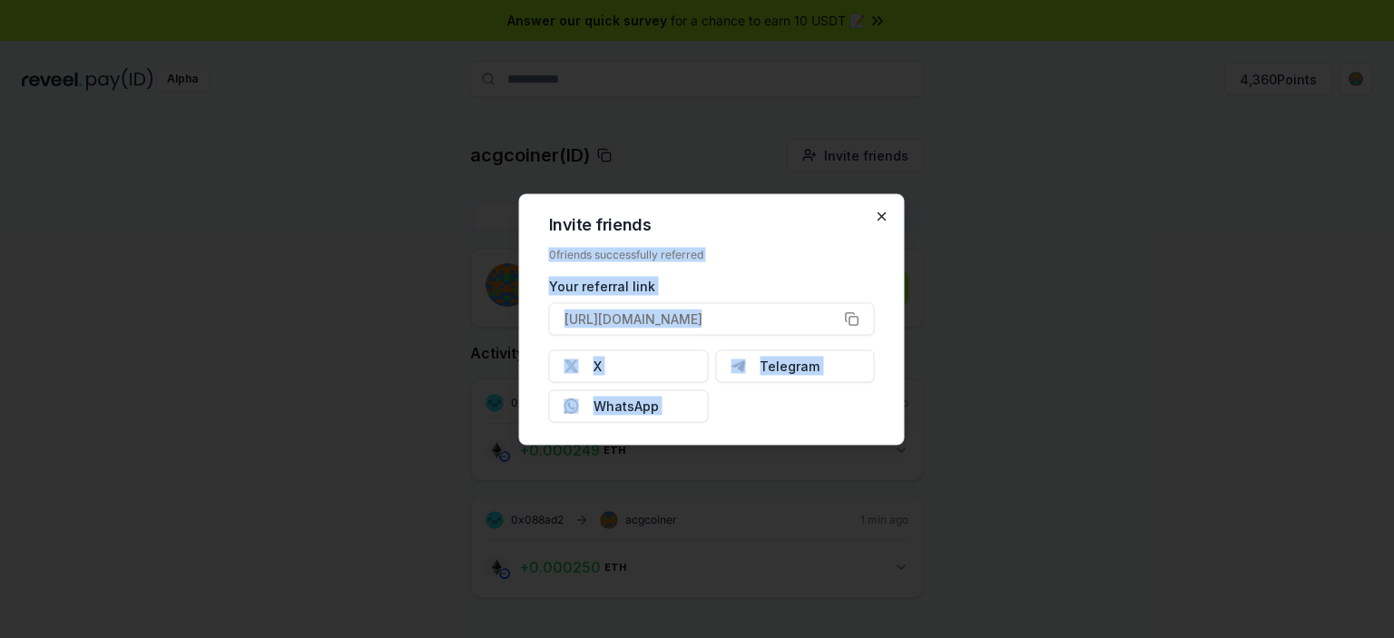
click at [884, 211] on div "Invite friends 0 friends successfully referred Your referral link [URL][DOMAIN_…" at bounding box center [712, 318] width 386 height 251
drag, startPoint x: 884, startPoint y: 213, endPoint x: 872, endPoint y: 191, distance: 24.8
click at [884, 212] on icon "button" at bounding box center [882, 216] width 15 height 15
